Goal: Transaction & Acquisition: Purchase product/service

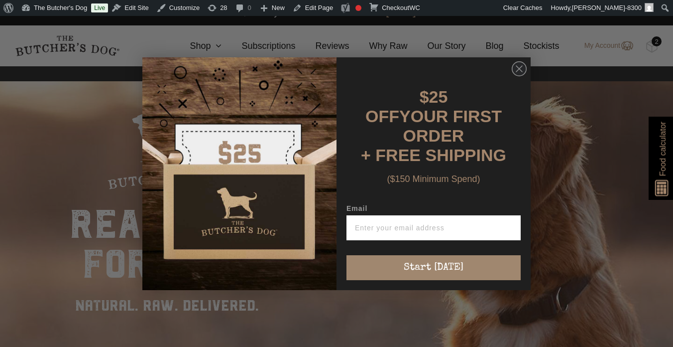
click at [206, 47] on div "Close dialog $25 OFF YOUR FIRST ORDER + FREE SHIPPING ($150 Minimum Spend) Emai…" at bounding box center [336, 173] width 673 height 347
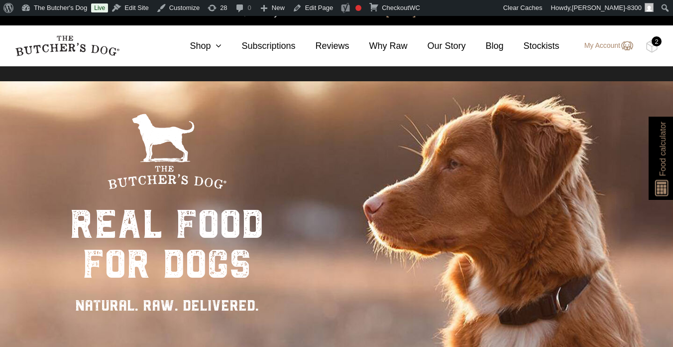
click at [206, 47] on link "Shop" at bounding box center [196, 45] width 52 height 13
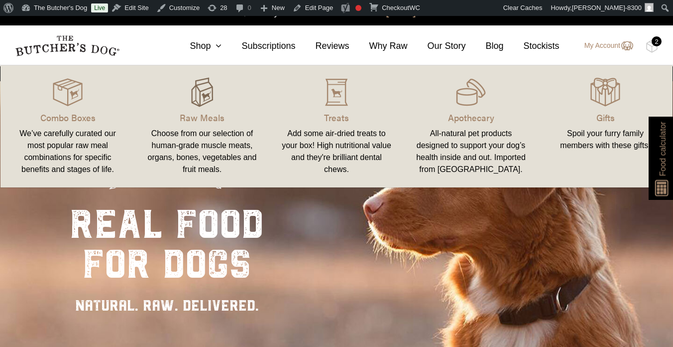
click at [208, 102] on img at bounding box center [202, 92] width 30 height 30
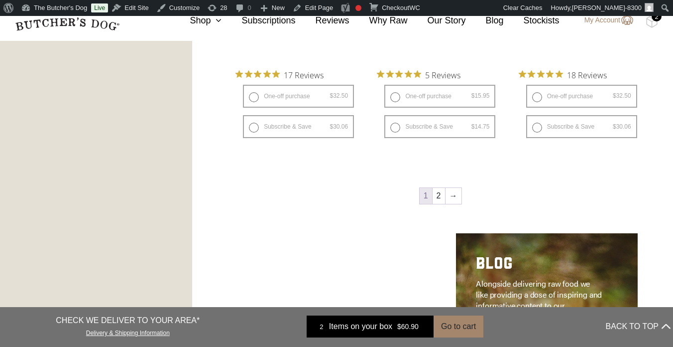
scroll to position [1328, 0]
click at [450, 194] on link "→" at bounding box center [454, 195] width 16 height 16
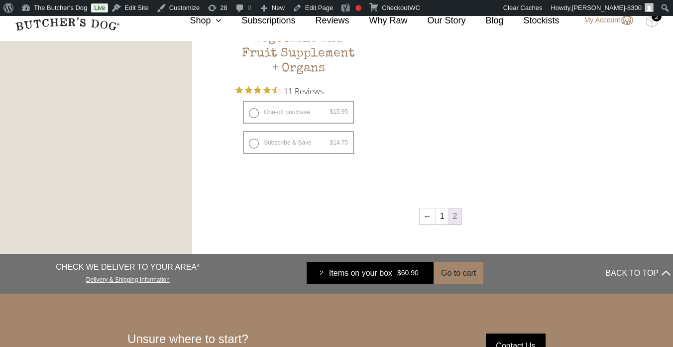
scroll to position [804, 0]
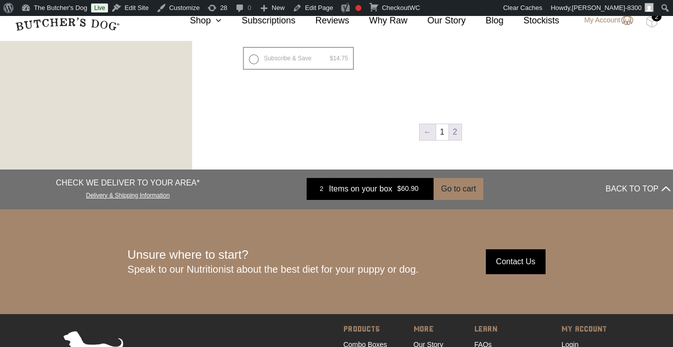
click at [426, 127] on link "←" at bounding box center [428, 132] width 16 height 16
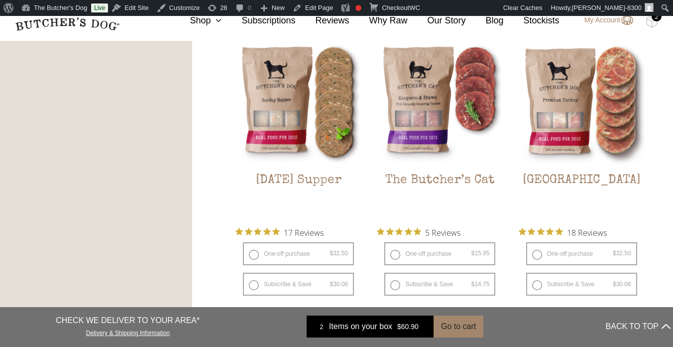
scroll to position [1209, 0]
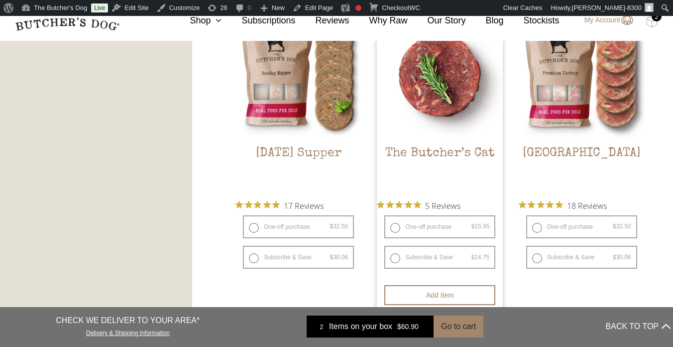
click at [421, 97] on img at bounding box center [440, 75] width 126 height 126
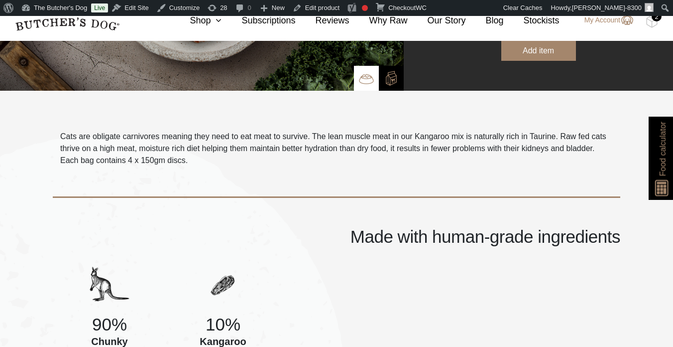
scroll to position [230, 0]
